Goal: Navigation & Orientation: Find specific page/section

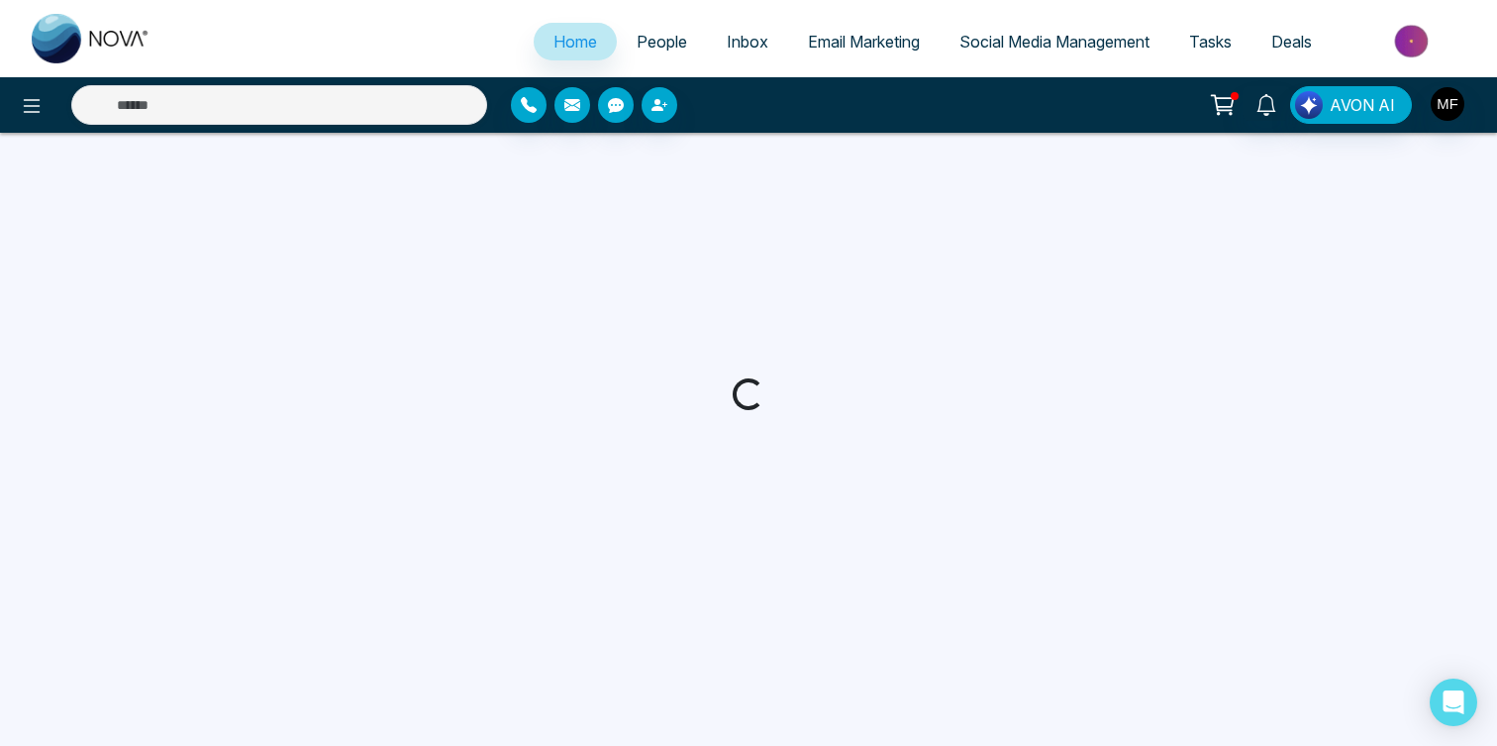
select select "*"
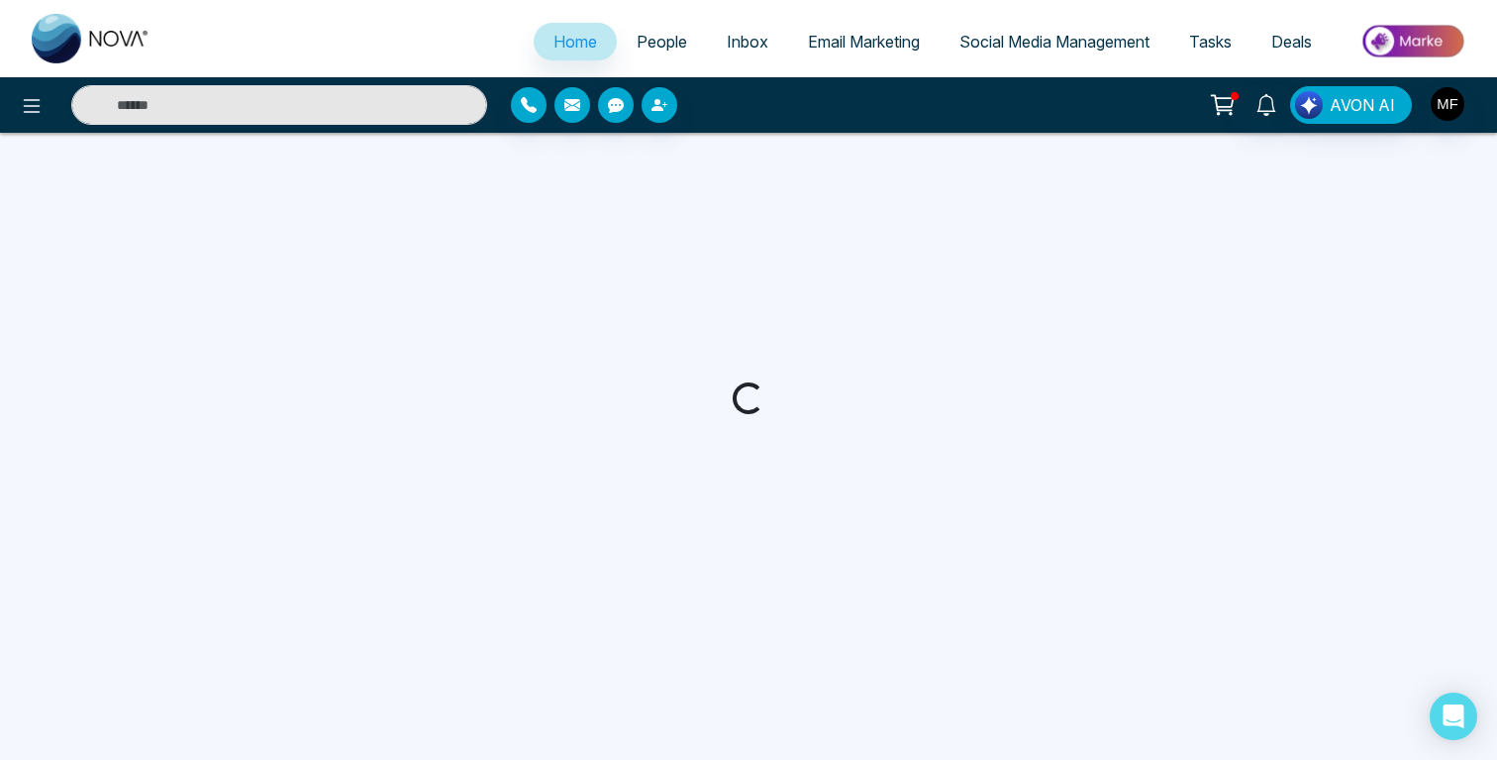
select select "*"
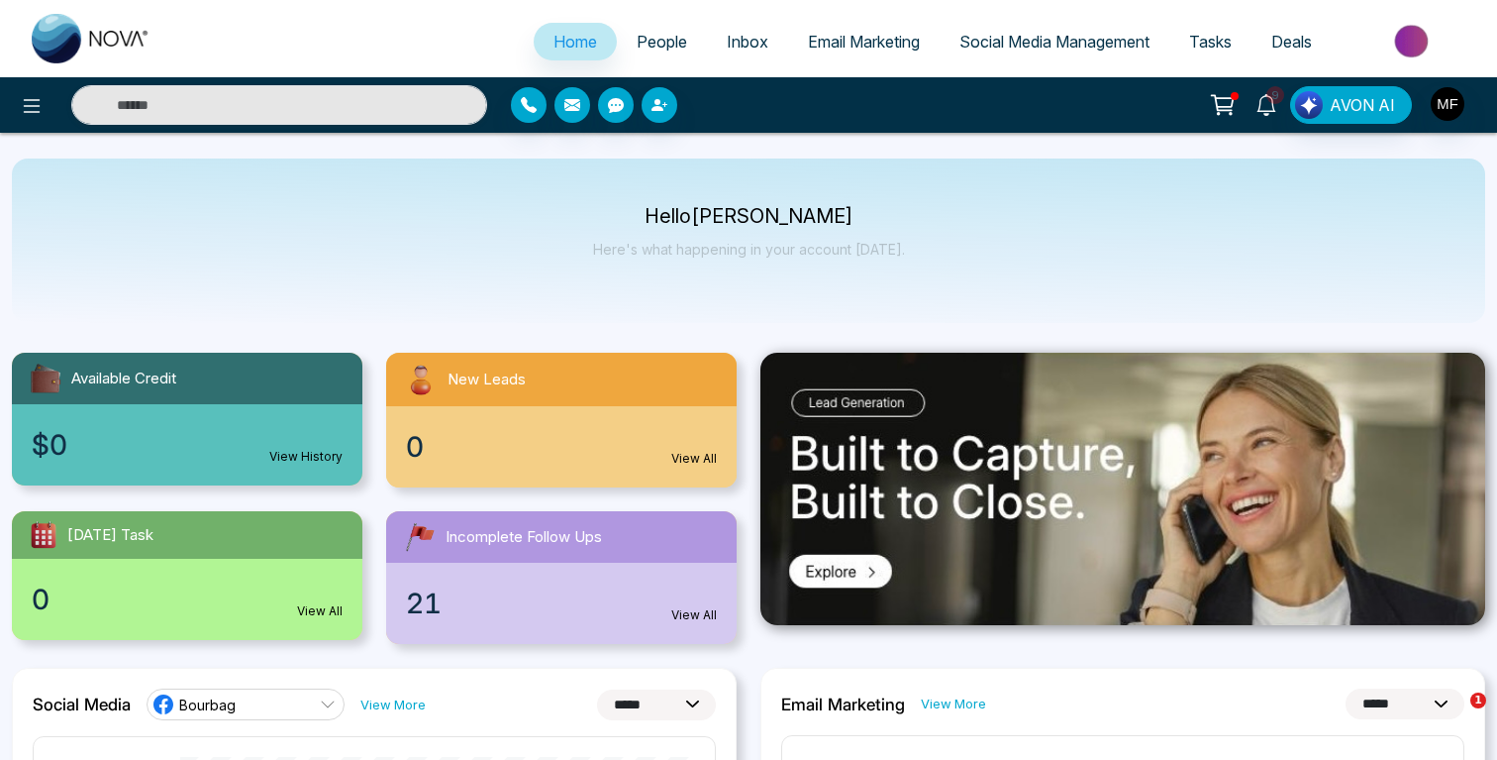
click at [1264, 100] on icon at bounding box center [1267, 105] width 22 height 22
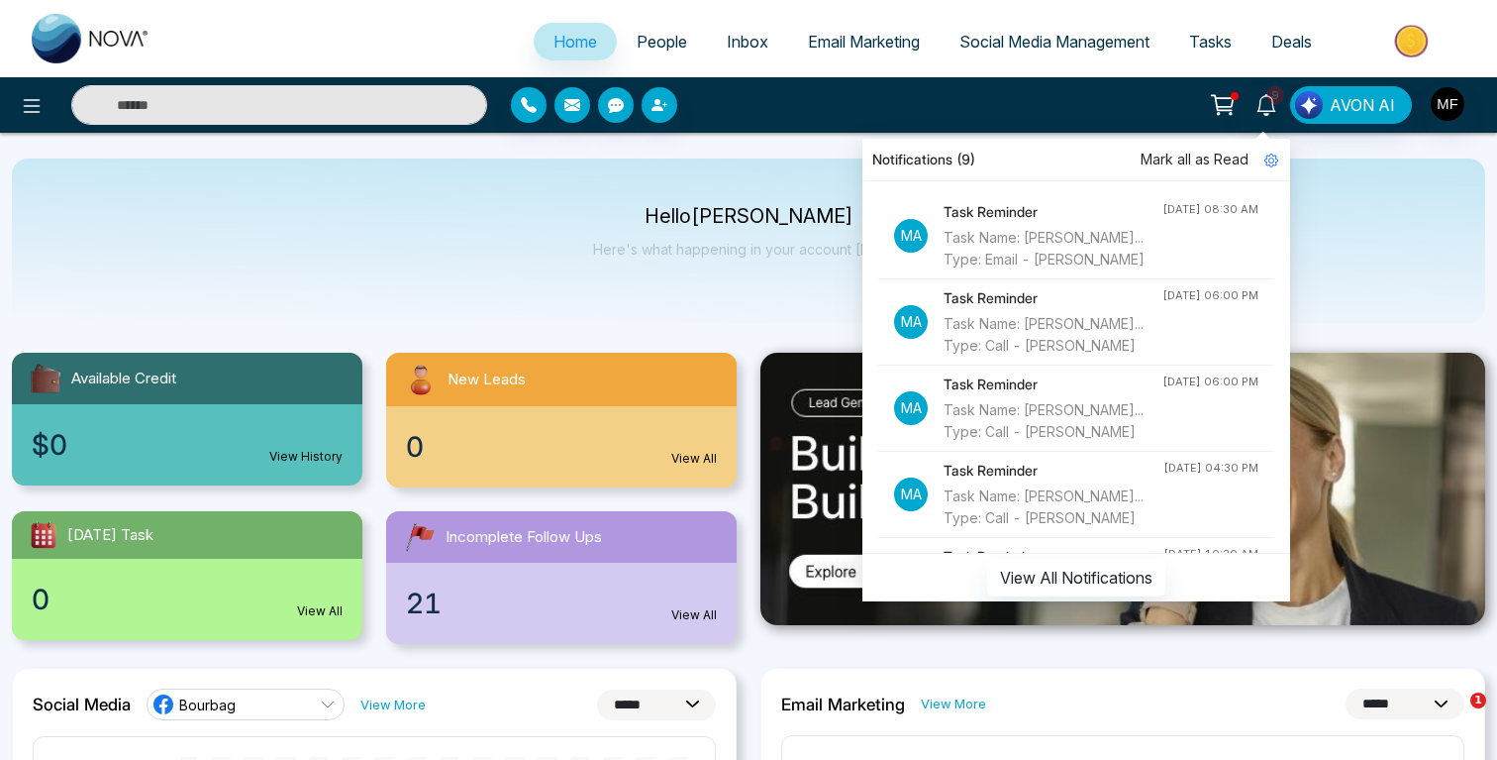
click at [673, 216] on p "Hello [PERSON_NAME]" at bounding box center [749, 216] width 312 height 17
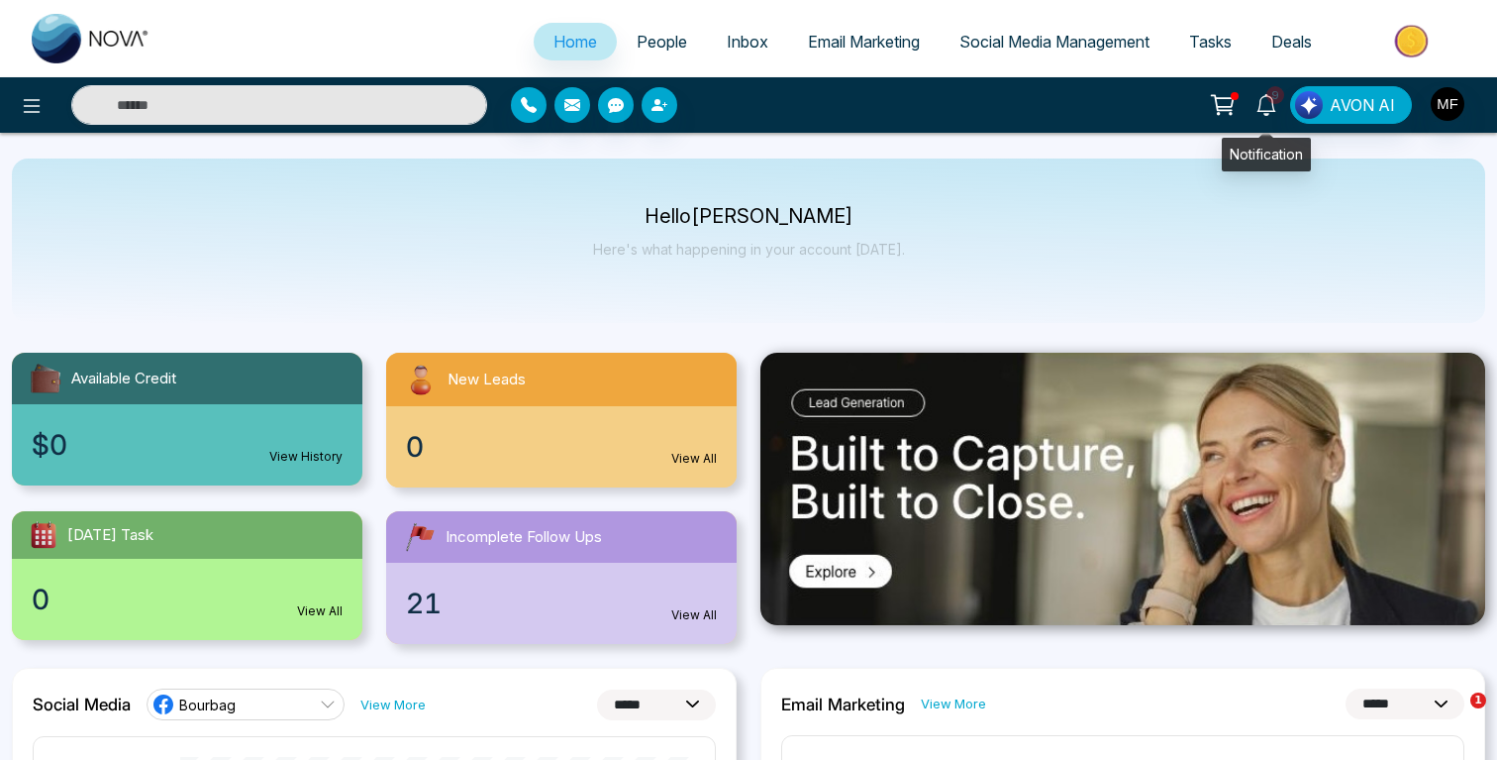
click at [1271, 107] on icon at bounding box center [1267, 105] width 22 height 22
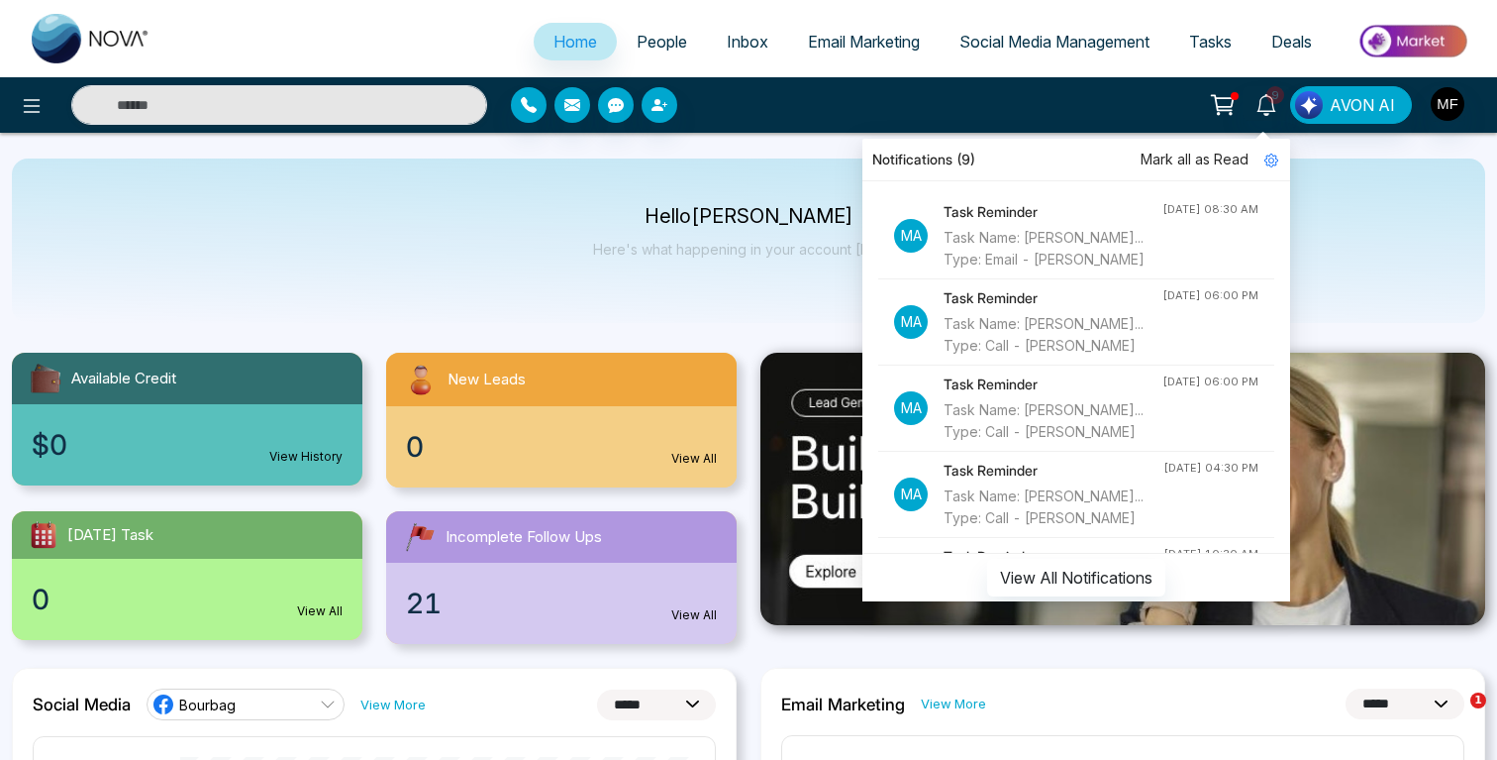
click at [742, 284] on div "Hello [PERSON_NAME] Here's what happening in your account [DATE]." at bounding box center [749, 240] width 1474 height 164
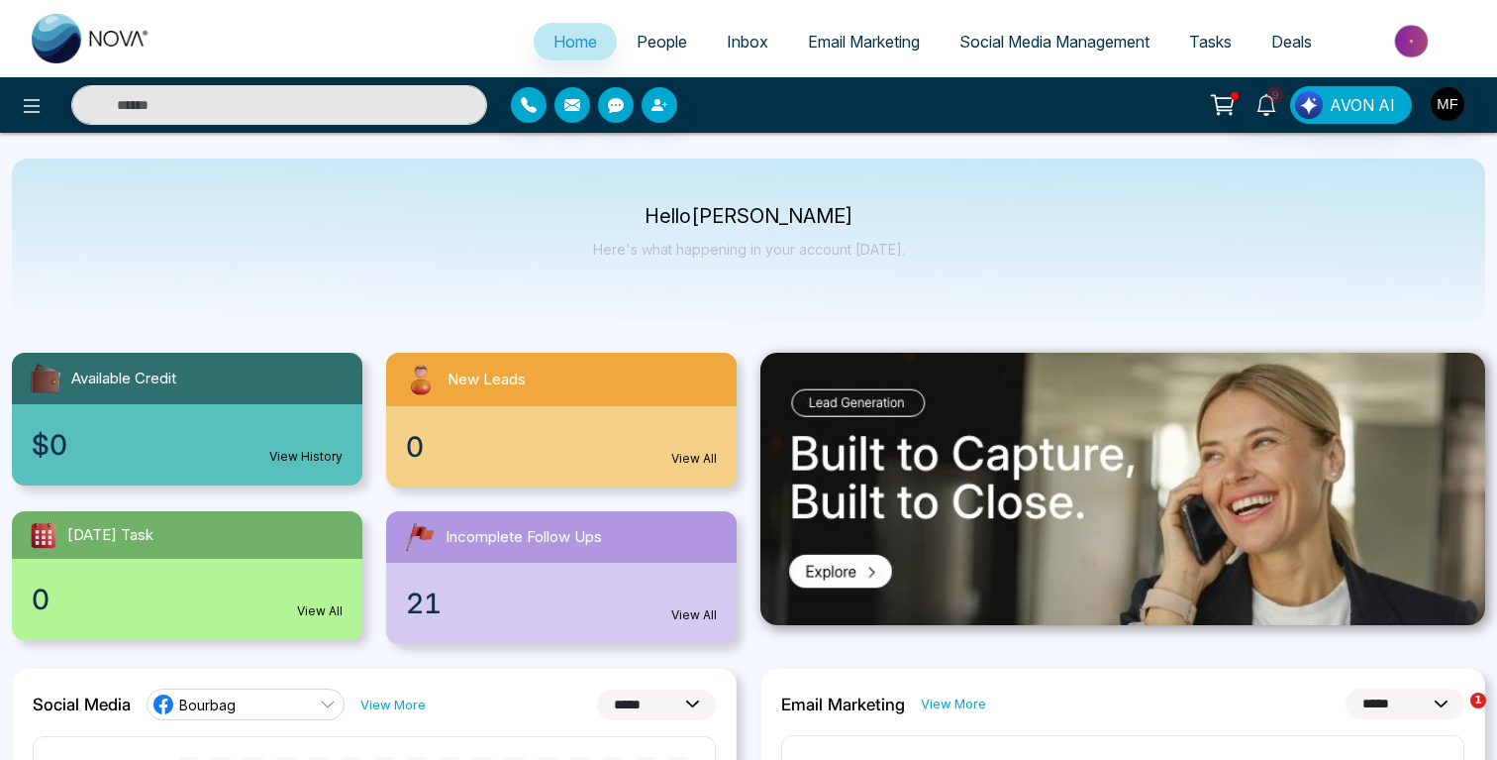
click at [753, 225] on p "Hello [PERSON_NAME]" at bounding box center [749, 216] width 312 height 17
click at [752, 237] on div "Hello [PERSON_NAME] Here's what happening in your account [DATE]." at bounding box center [749, 240] width 312 height 65
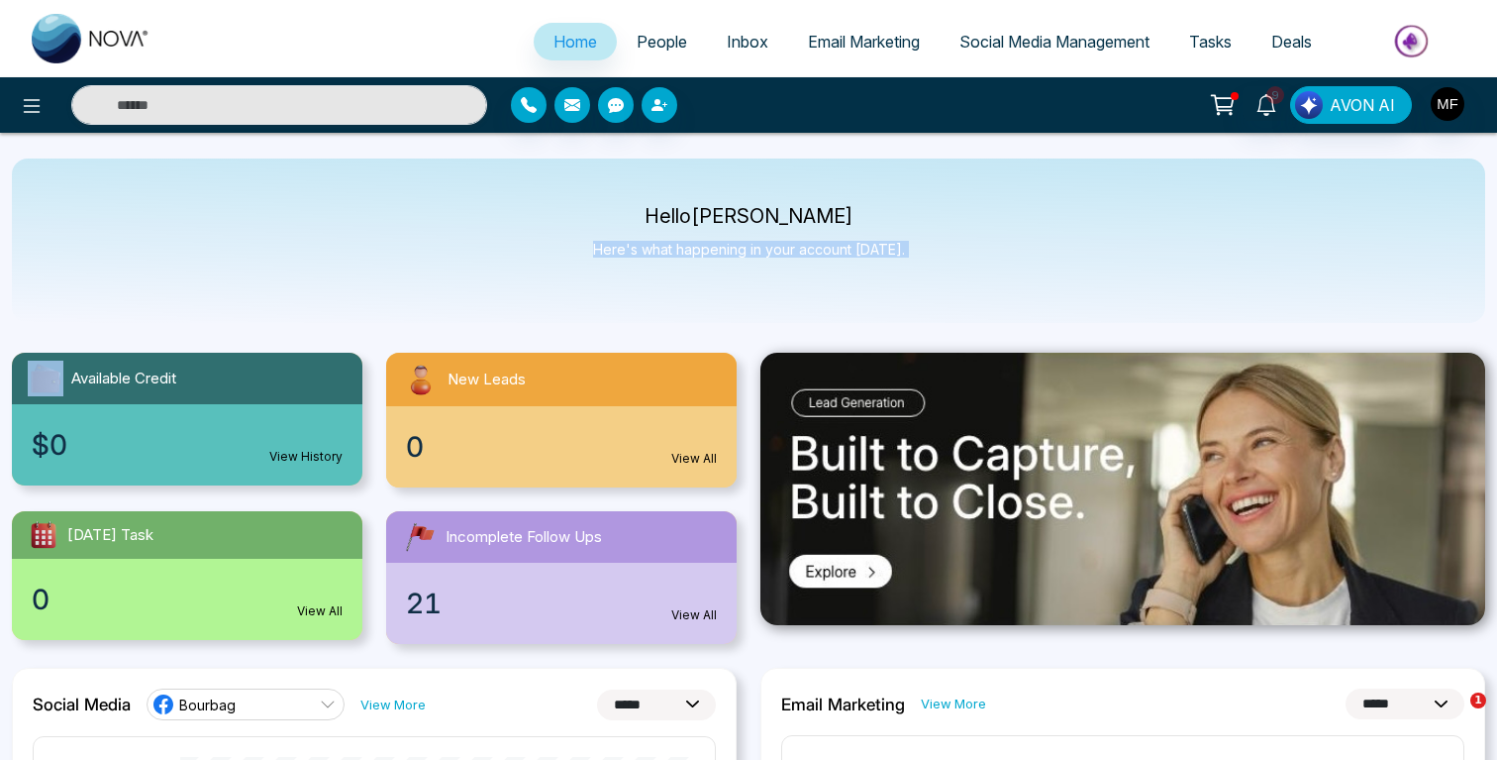
click at [752, 237] on div "Hello [PERSON_NAME] Here's what happening in your account [DATE]." at bounding box center [749, 240] width 312 height 65
click at [742, 267] on div "Hello [PERSON_NAME] Here's what happening in your account [DATE]." at bounding box center [749, 240] width 312 height 65
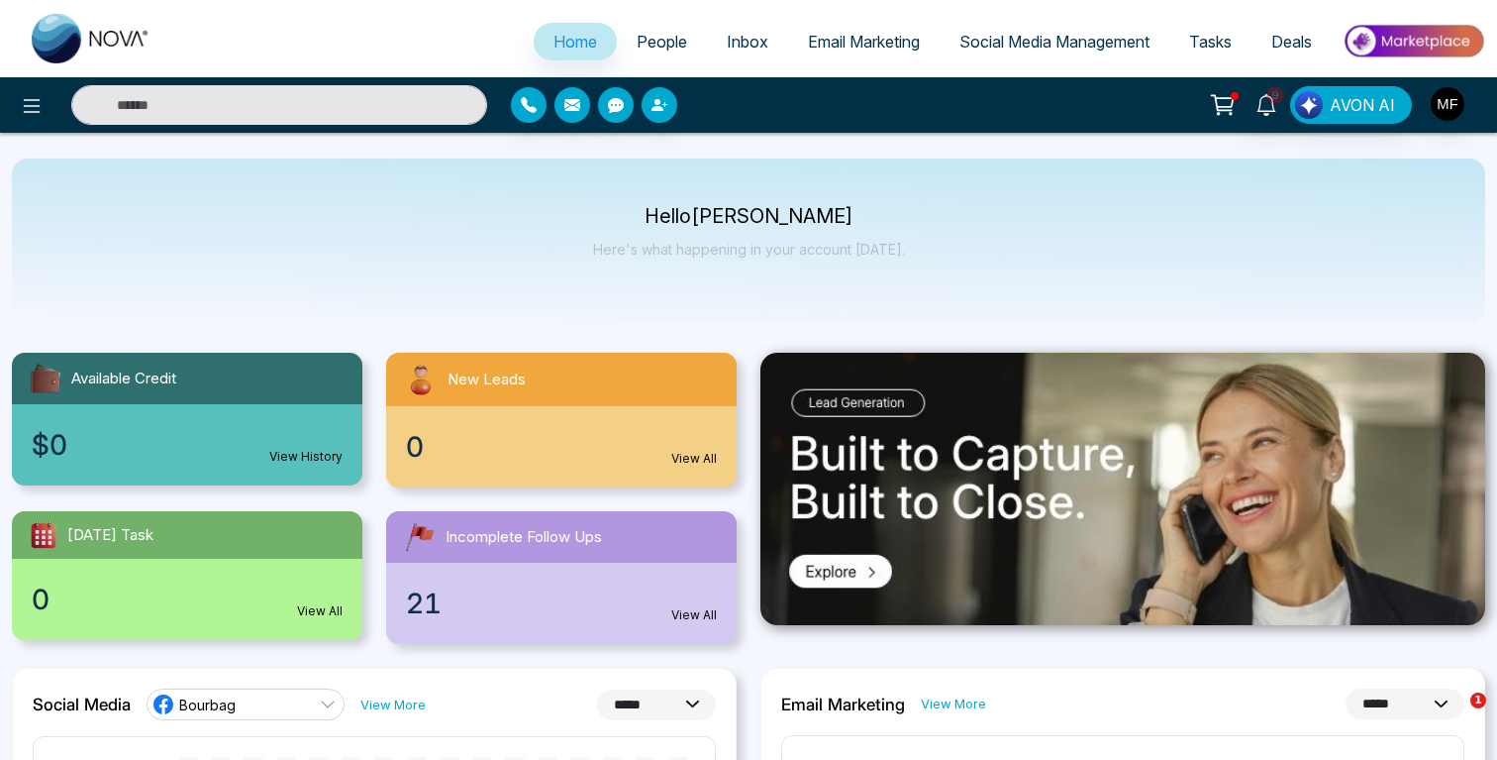
click at [745, 267] on div "Hello [PERSON_NAME] Here's what happening in your account [DATE]." at bounding box center [749, 240] width 312 height 65
click at [864, 36] on span "Email Marketing" at bounding box center [864, 42] width 112 height 20
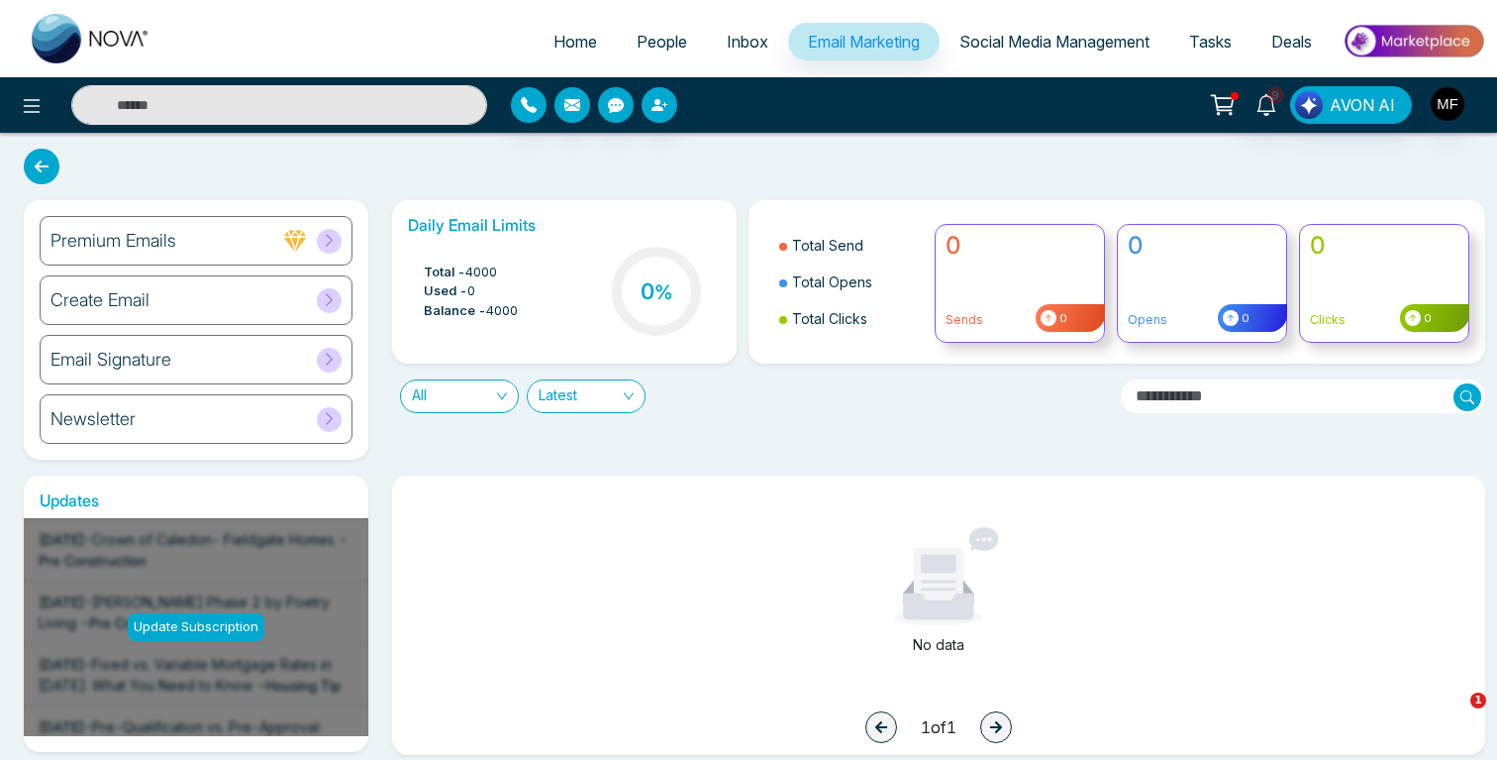
click at [637, 36] on span "People" at bounding box center [662, 42] width 51 height 20
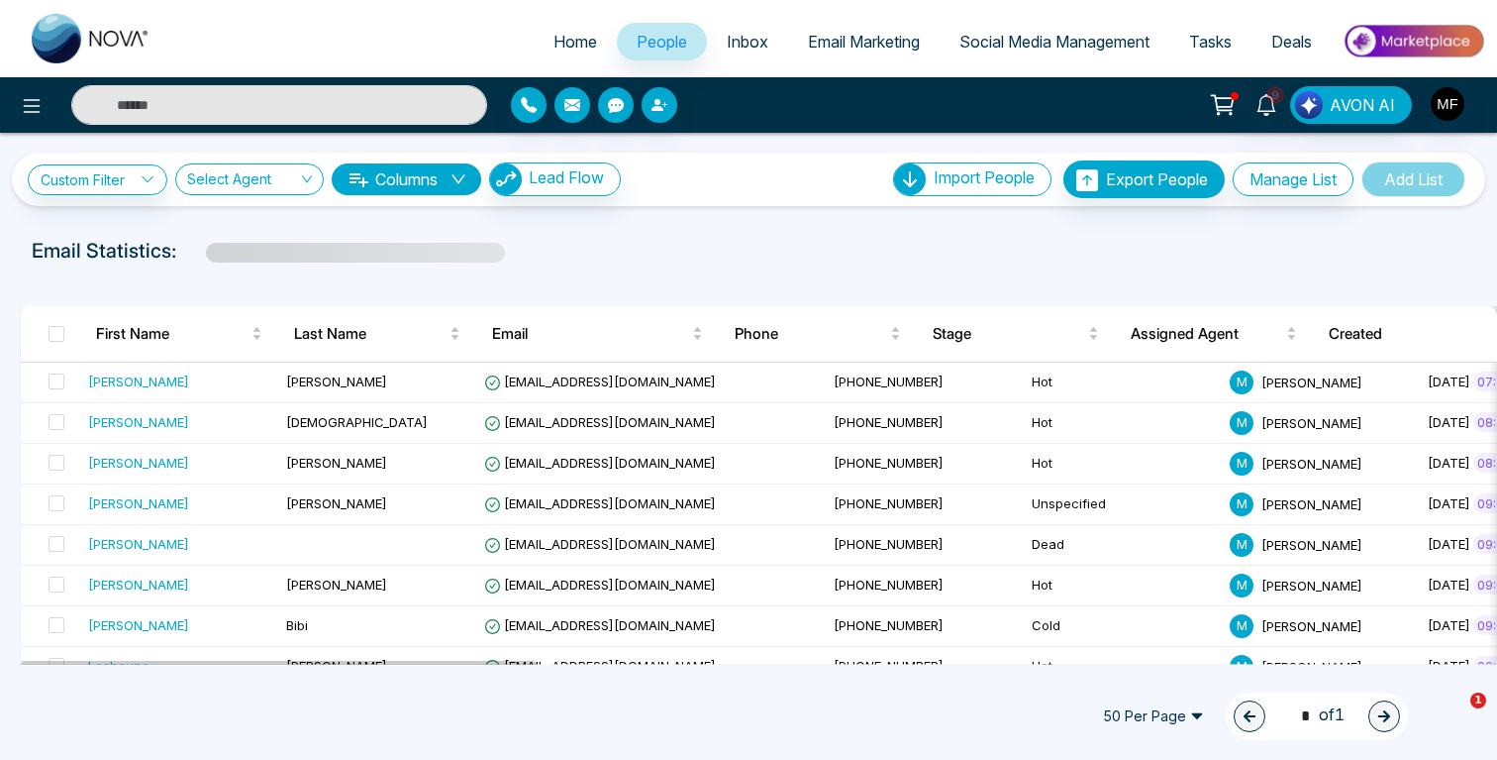
click at [559, 40] on span "Home" at bounding box center [576, 42] width 44 height 20
select select "*"
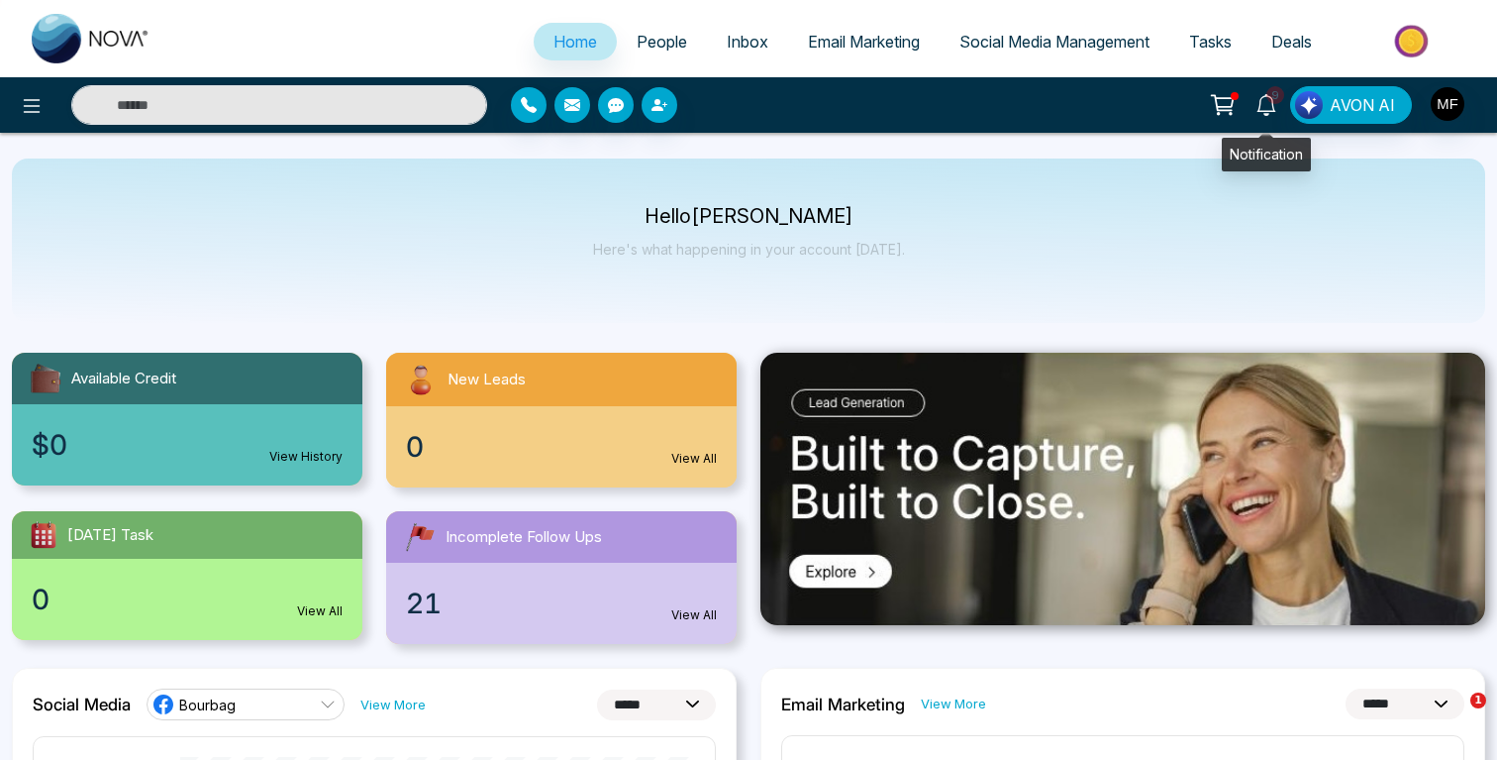
click at [1270, 113] on icon at bounding box center [1266, 105] width 19 height 22
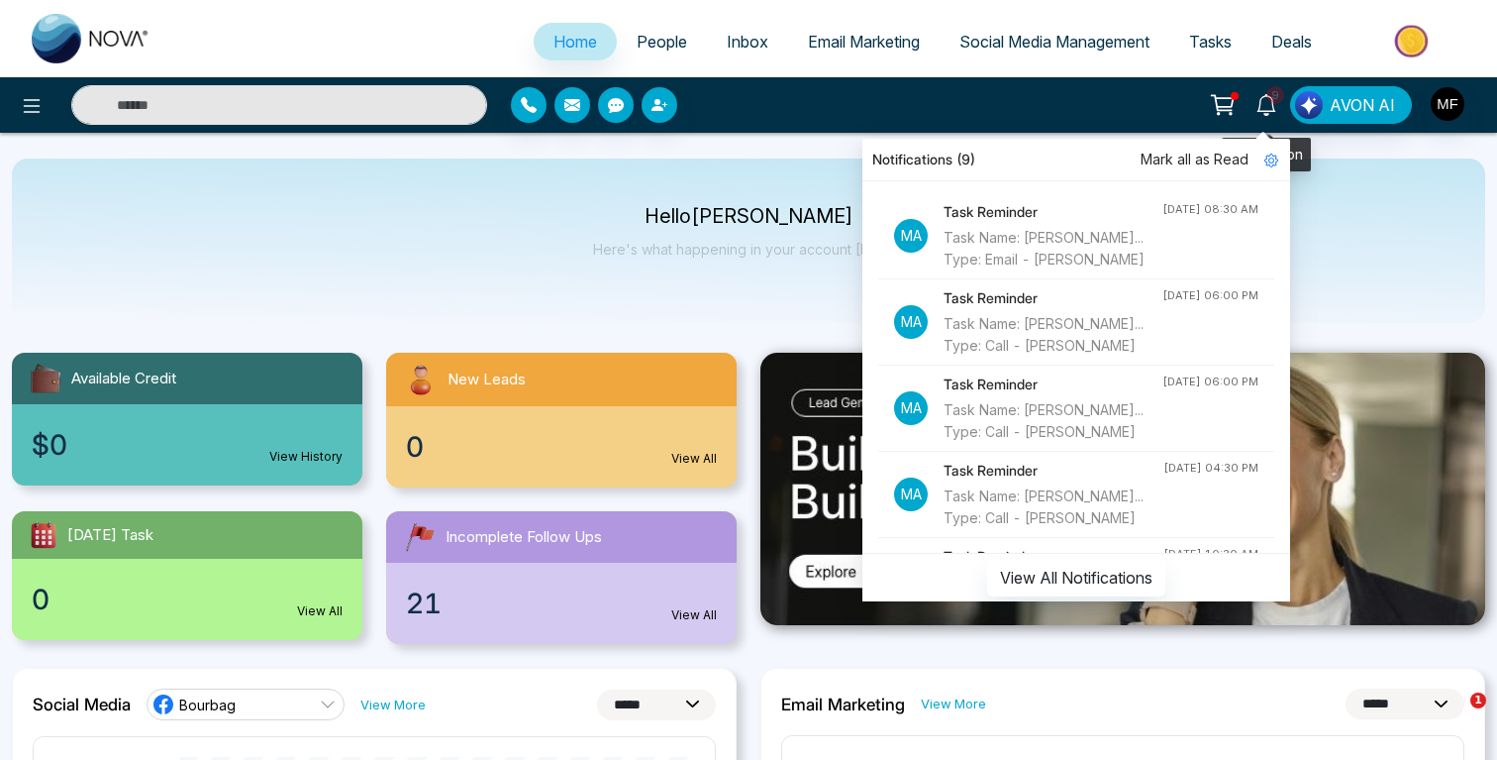
click at [1270, 113] on icon at bounding box center [1266, 105] width 19 height 22
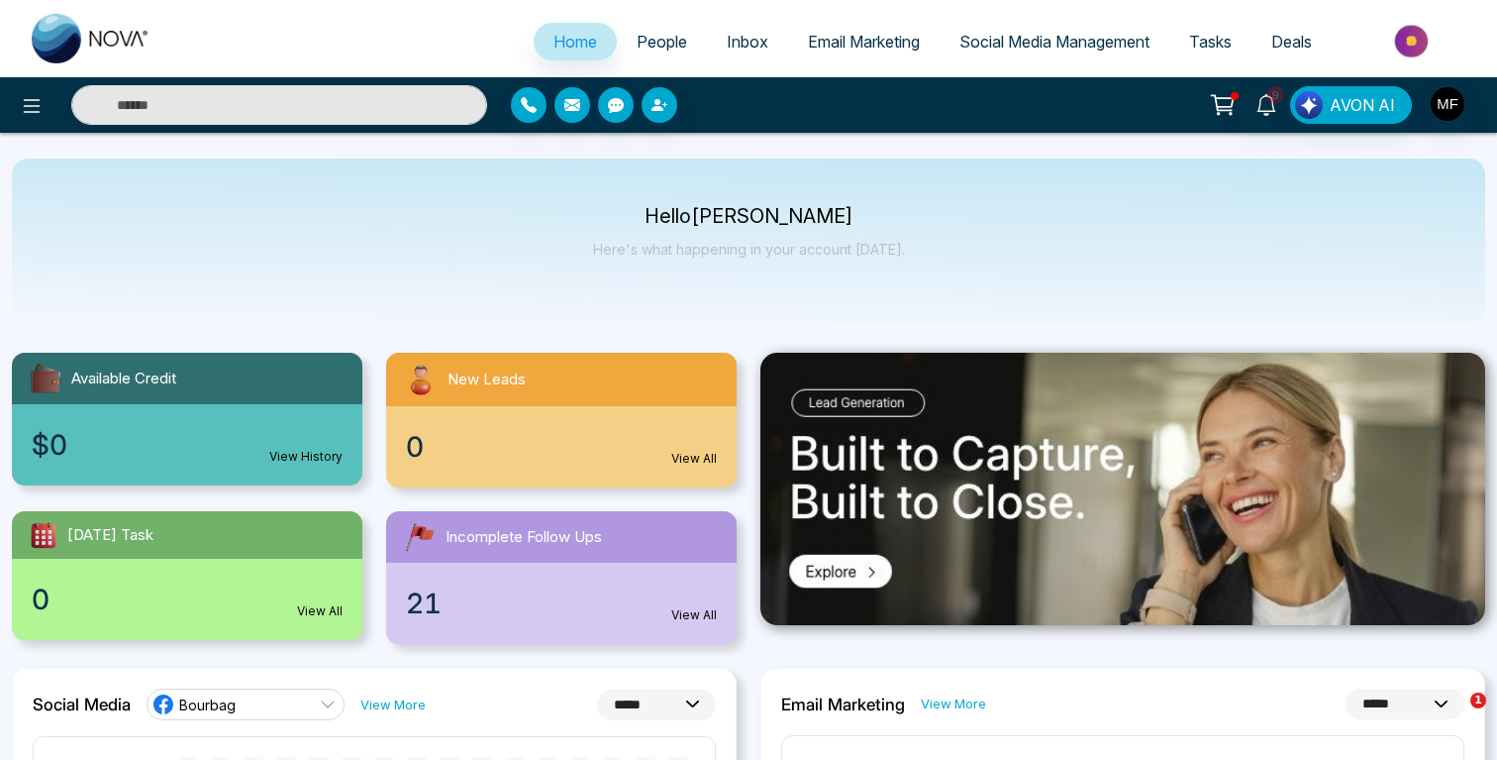
click at [647, 39] on span "People" at bounding box center [662, 42] width 51 height 20
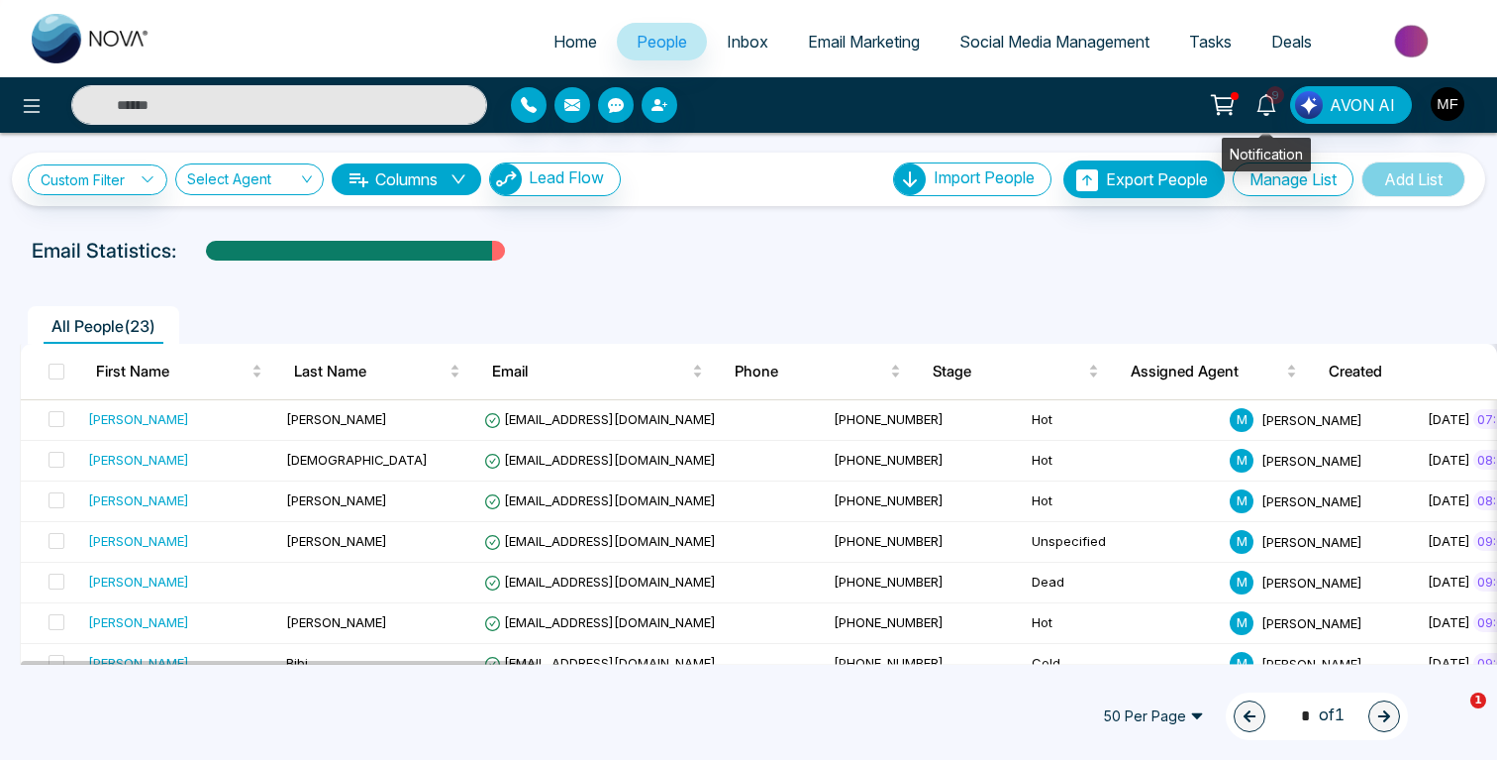
click at [1284, 105] on link "9" at bounding box center [1267, 103] width 48 height 35
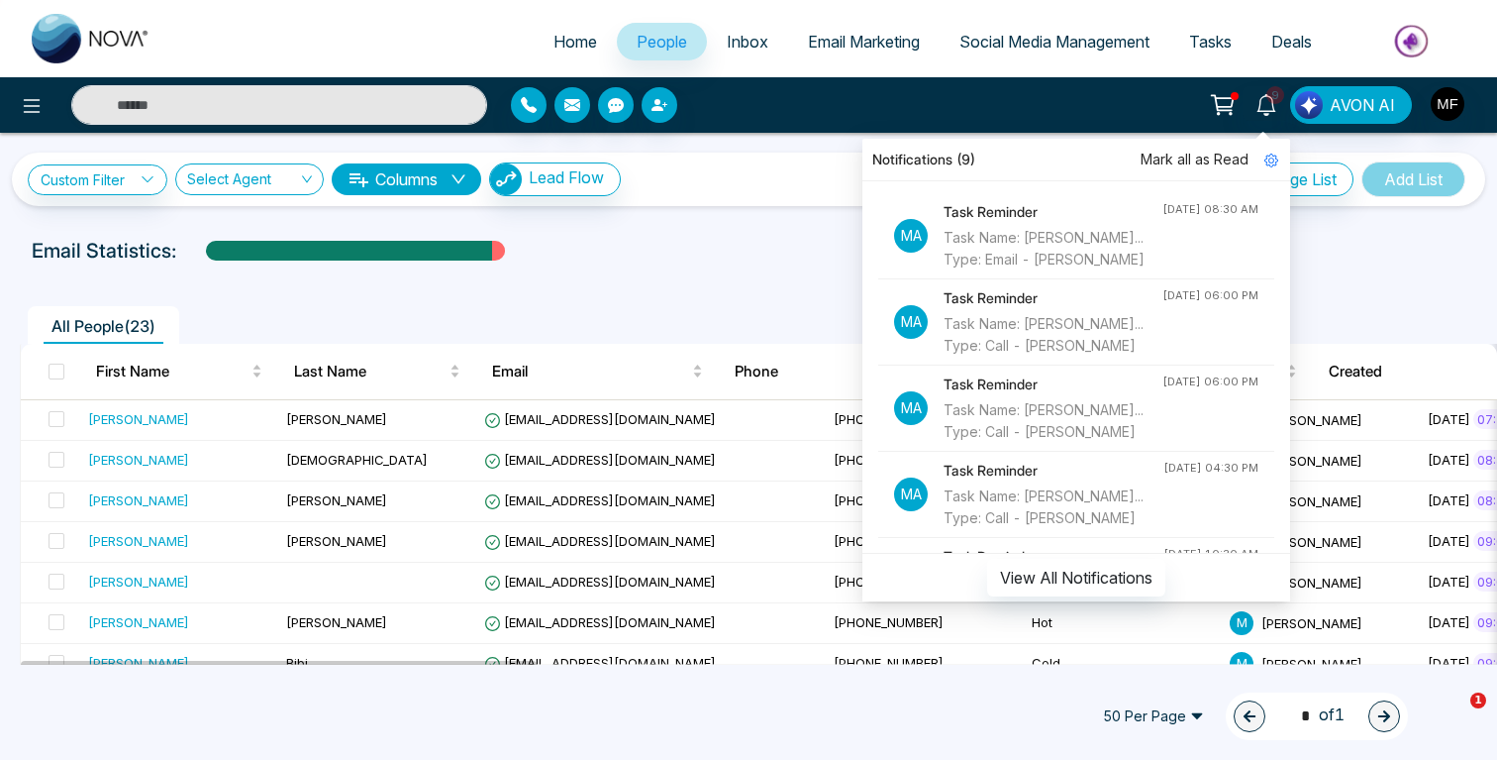
click at [750, 225] on div "Custom Filter Choose a filter Cancel Apply Select Agent Columns Lead Flow Impor…" at bounding box center [748, 399] width 1497 height 532
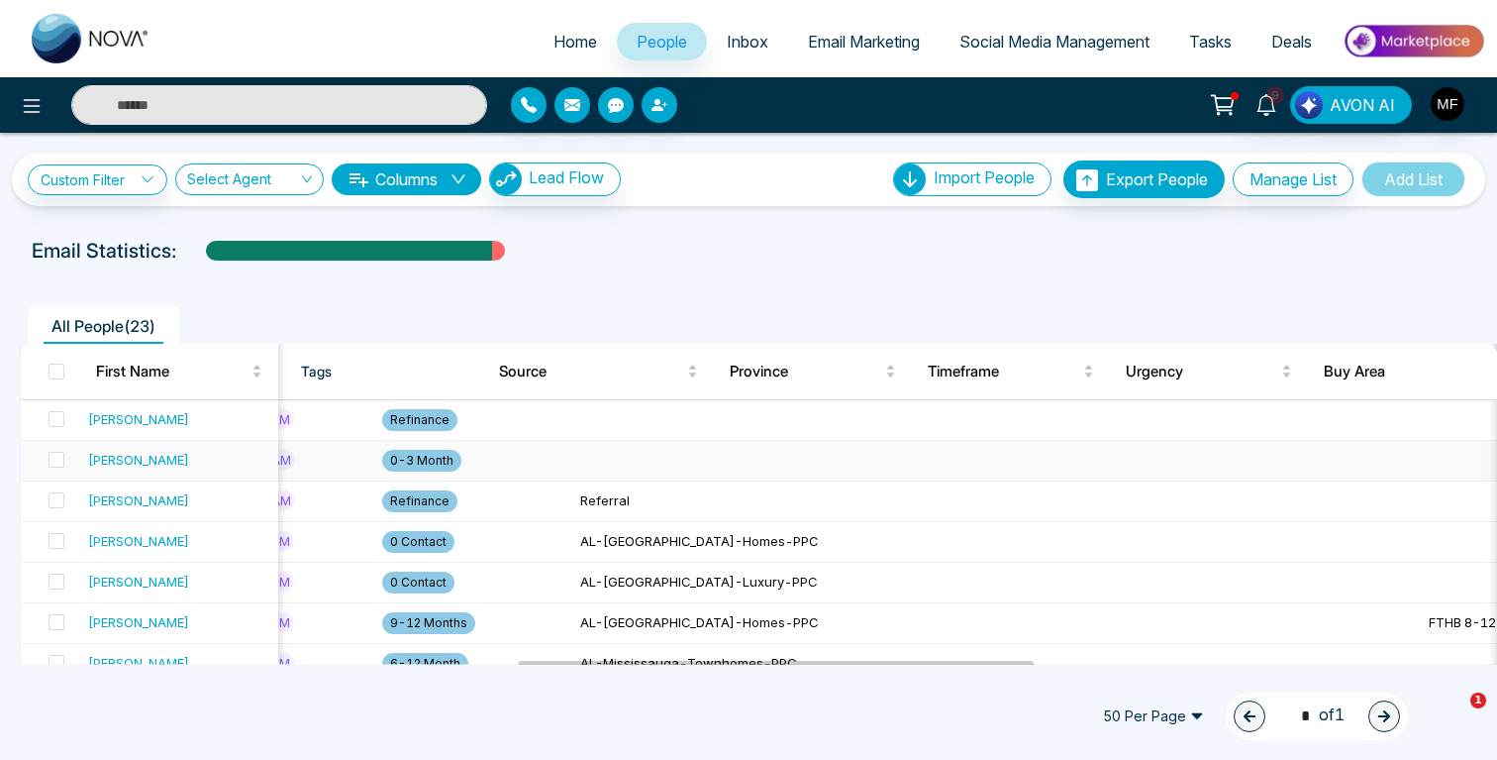
scroll to position [0, 1442]
